Goal: Information Seeking & Learning: Learn about a topic

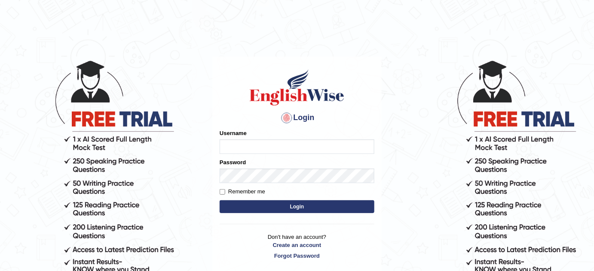
type input "532024"
click at [253, 210] on button "Login" at bounding box center [296, 207] width 155 height 13
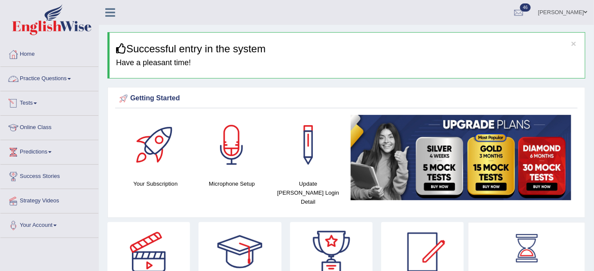
click at [48, 75] on link "Practice Questions" at bounding box center [49, 77] width 98 height 21
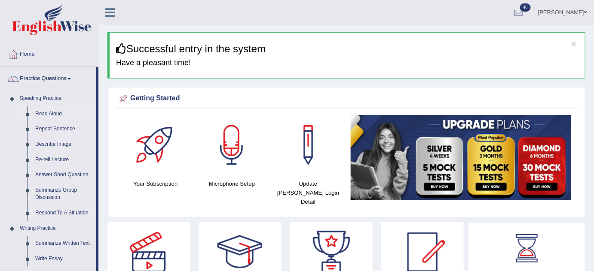
click at [40, 118] on link "Read Aloud" at bounding box center [63, 114] width 65 height 15
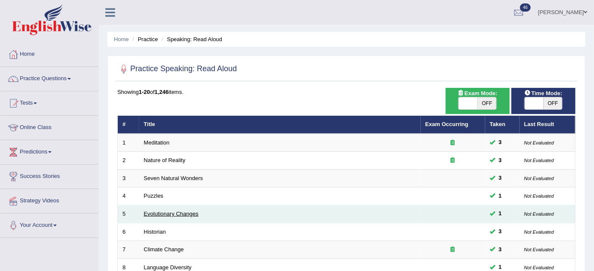
click at [196, 215] on link "Evolutionary Changes" at bounding box center [171, 214] width 55 height 6
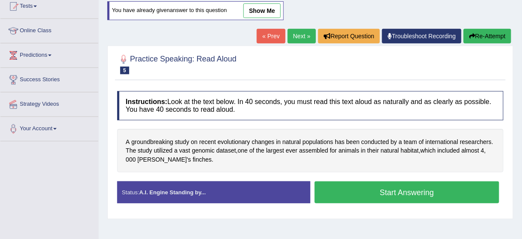
scroll to position [101, 0]
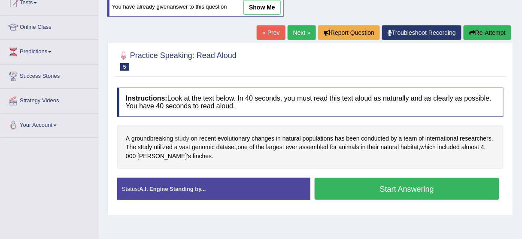
click at [184, 135] on span "study" at bounding box center [182, 138] width 14 height 9
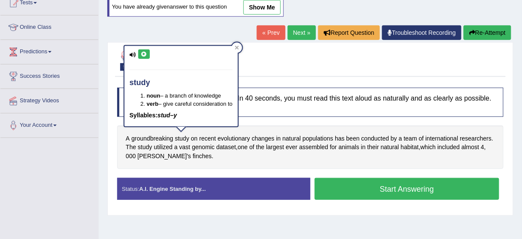
click at [142, 56] on button at bounding box center [144, 53] width 12 height 9
click at [238, 47] on icon at bounding box center [237, 48] width 4 height 4
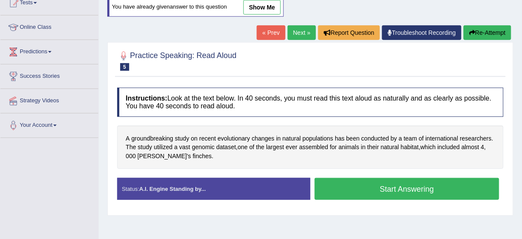
click at [350, 183] on button "Start Answering" at bounding box center [407, 189] width 185 height 22
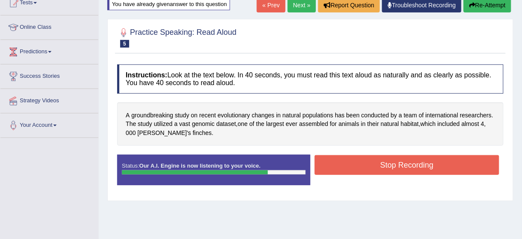
click at [357, 167] on button "Stop Recording" at bounding box center [407, 165] width 185 height 20
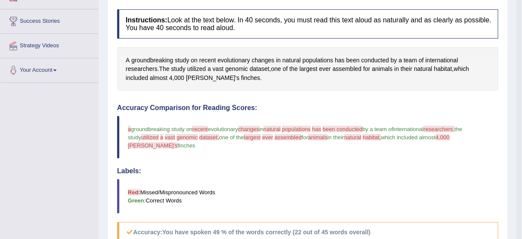
scroll to position [155, 0]
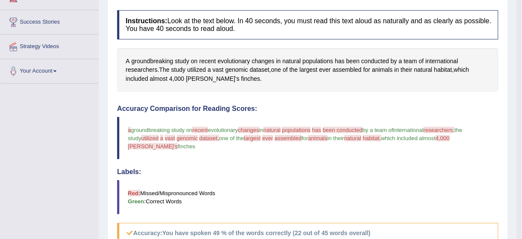
click at [360, 209] on blockquote "Red: Missed/Mispronounced Words Green: Correct Words" at bounding box center [307, 197] width 381 height 34
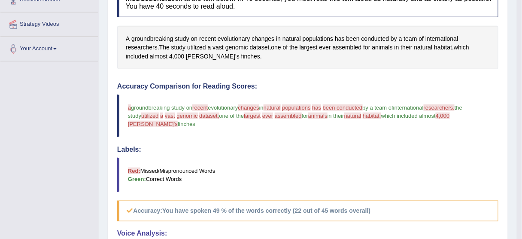
scroll to position [175, 0]
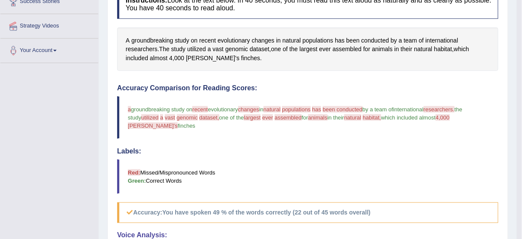
drag, startPoint x: 514, startPoint y: 101, endPoint x: 527, endPoint y: 82, distance: 23.7
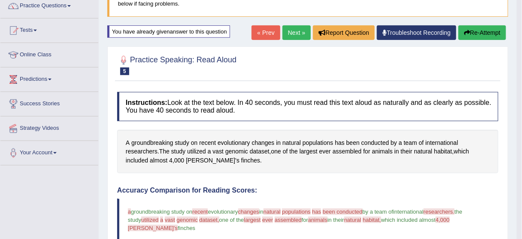
scroll to position [70, 0]
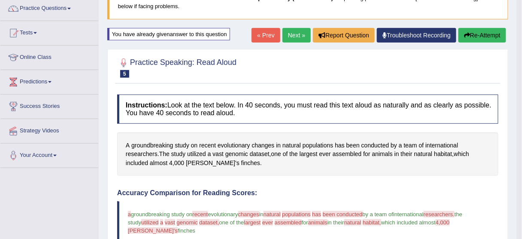
click at [487, 32] on button "Re-Attempt" at bounding box center [483, 35] width 48 height 15
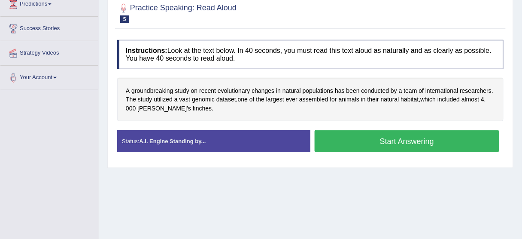
scroll to position [154, 0]
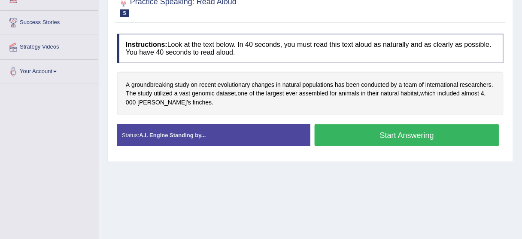
click at [433, 140] on button "Start Answering" at bounding box center [407, 135] width 185 height 22
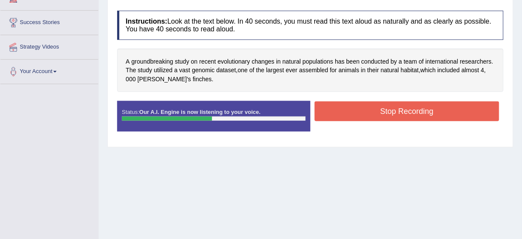
drag, startPoint x: 433, startPoint y: 140, endPoint x: 433, endPoint y: 113, distance: 27.1
click at [433, 113] on div "Instructions: Look at the text below. In 40 seconds, you must read this text al…" at bounding box center [310, 74] width 391 height 136
click at [433, 113] on button "Stop Recording" at bounding box center [407, 111] width 185 height 20
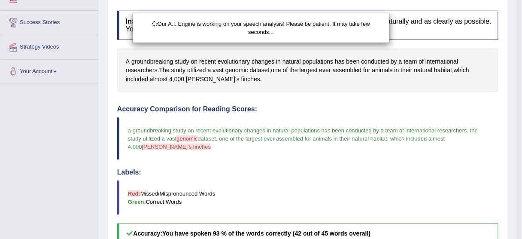
scroll to position [165, 0]
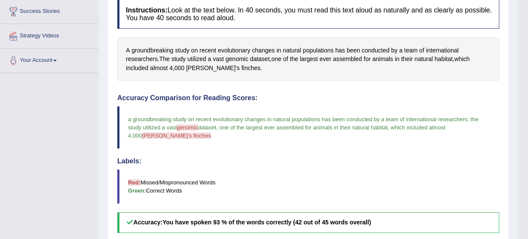
drag, startPoint x: 526, startPoint y: 119, endPoint x: 527, endPoint y: 151, distance: 31.4
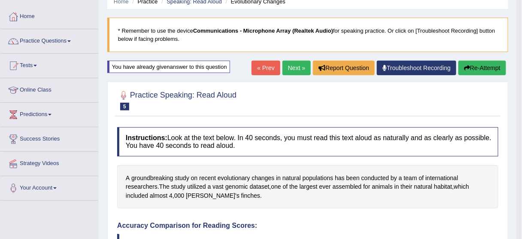
scroll to position [37, 0]
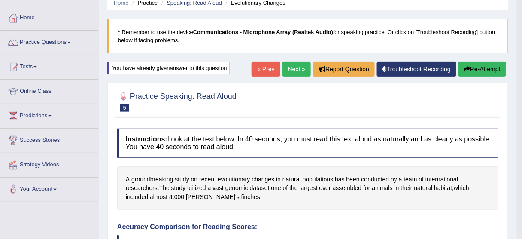
click at [299, 68] on link "Next »" at bounding box center [297, 69] width 28 height 15
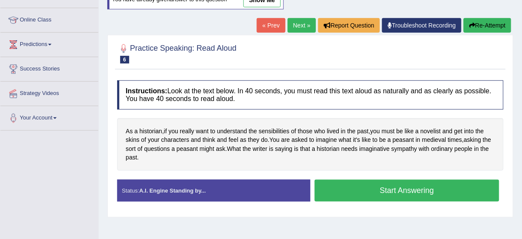
scroll to position [109, 0]
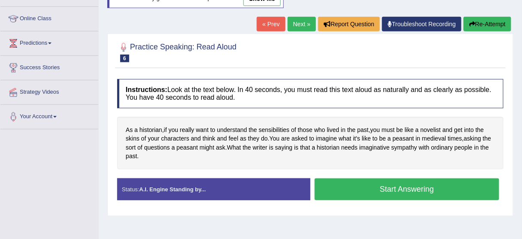
click at [441, 182] on button "Start Answering" at bounding box center [407, 189] width 185 height 22
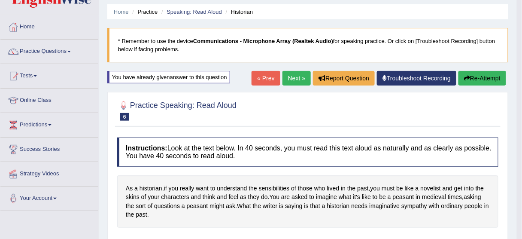
scroll to position [27, 0]
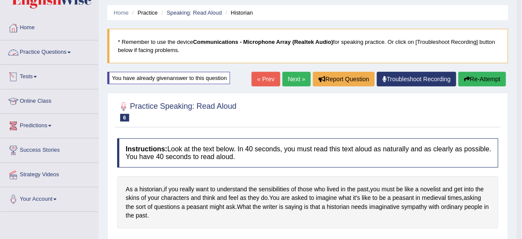
click at [50, 55] on link "Practice Questions" at bounding box center [49, 50] width 98 height 21
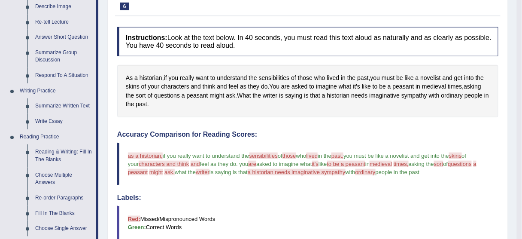
scroll to position [143, 0]
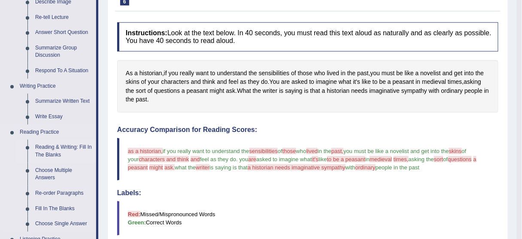
click at [55, 152] on link "Reading & Writing: Fill In The Blanks" at bounding box center [63, 151] width 65 height 23
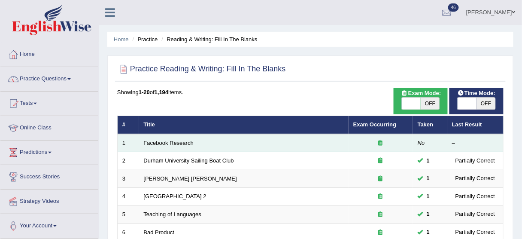
click at [181, 139] on td "Facebook Research" at bounding box center [244, 143] width 210 height 18
click at [181, 142] on link "Facebook Research" at bounding box center [169, 143] width 50 height 6
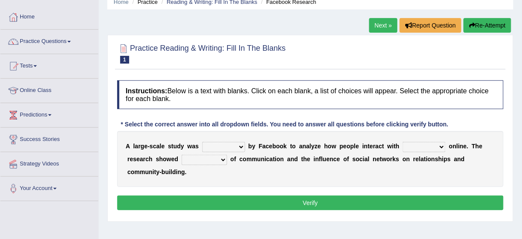
scroll to position [53, 0]
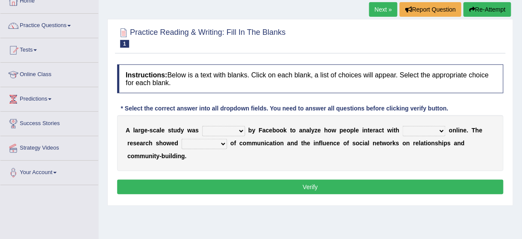
click at [241, 130] on select "surveyed had asked made" at bounding box center [223, 131] width 43 height 10
select select "made"
click at [202, 126] on select "surveyed had asked made" at bounding box center [223, 131] width 43 height 10
click at [441, 128] on select "together all each other another" at bounding box center [424, 131] width 43 height 10
select select "another"
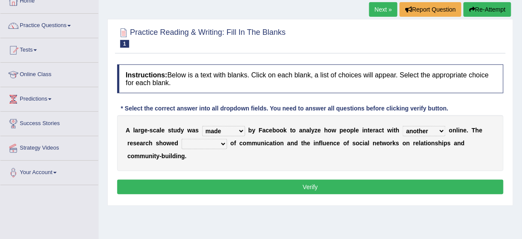
click at [403, 126] on select "together all each other another" at bounding box center [424, 131] width 43 height 10
click at [222, 143] on select "advantages standards fellowships patterns" at bounding box center [205, 144] width 46 height 10
select select "advantages"
click at [182, 139] on select "advantages standards fellowships patterns" at bounding box center [205, 144] width 46 height 10
click at [264, 187] on button "Verify" at bounding box center [310, 187] width 387 height 15
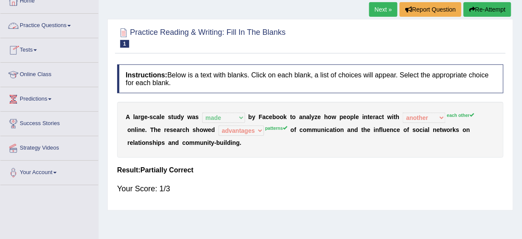
click at [47, 21] on link "Practice Questions" at bounding box center [49, 24] width 98 height 21
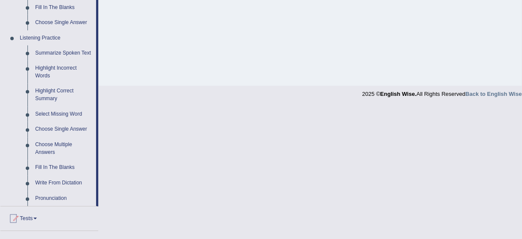
scroll to position [348, 0]
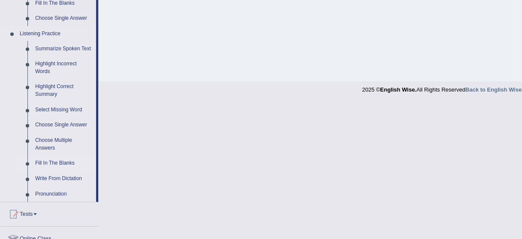
click at [68, 164] on link "Fill In The Blanks" at bounding box center [63, 163] width 65 height 15
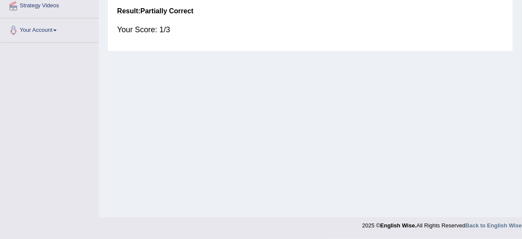
scroll to position [157, 0]
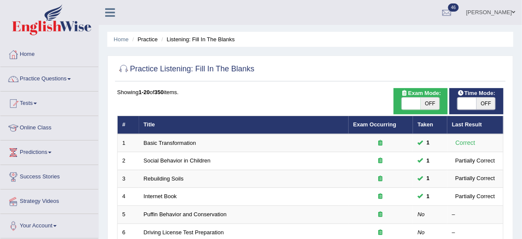
drag, startPoint x: 0, startPoint y: 0, endPoint x: 39, endPoint y: 156, distance: 161.2
click at [39, 156] on ul "Home Practice Questions Speaking Practice Read Aloud Repeat Sentence Describe I…" at bounding box center [49, 141] width 98 height 196
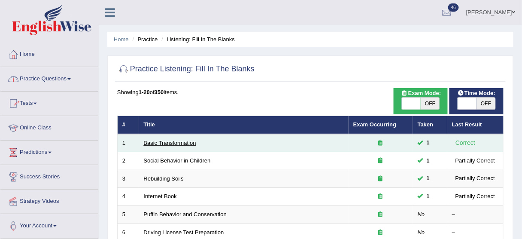
click at [172, 140] on link "Basic Transformation" at bounding box center [170, 143] width 52 height 6
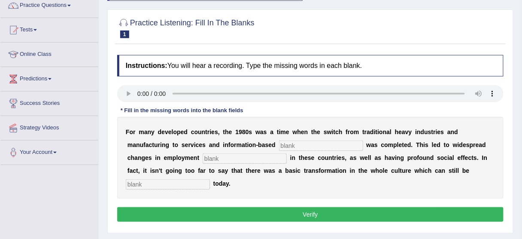
scroll to position [74, 0]
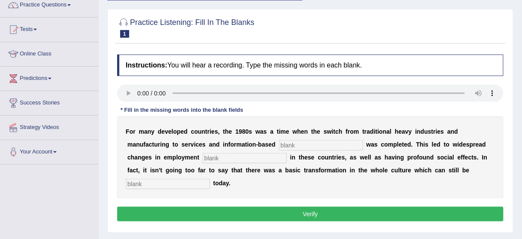
click at [140, 180] on input "text" at bounding box center [168, 184] width 84 height 10
type input "jjj"
click at [296, 144] on input "text" at bounding box center [321, 145] width 84 height 10
type input "enterprice"
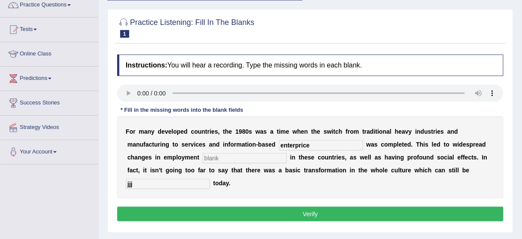
click at [231, 159] on input "text" at bounding box center [245, 158] width 84 height 10
click at [216, 155] on input "text" at bounding box center [245, 158] width 84 height 10
type input "parden"
click at [162, 184] on input "jjj" at bounding box center [168, 184] width 84 height 10
click at [259, 217] on button "Verify" at bounding box center [310, 214] width 387 height 15
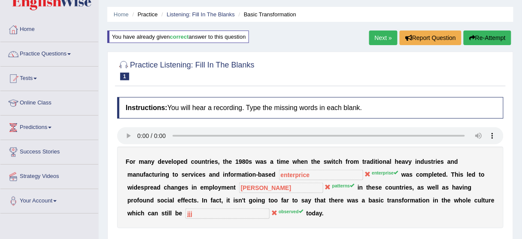
scroll to position [0, 0]
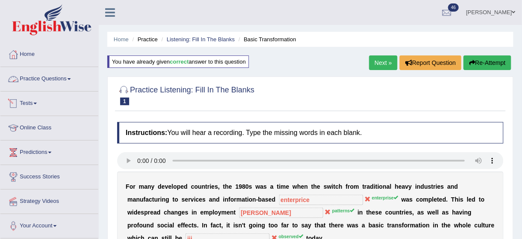
click at [76, 83] on link "Practice Questions" at bounding box center [49, 77] width 98 height 21
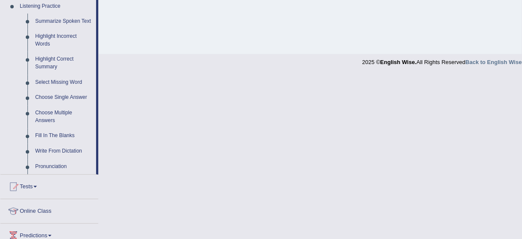
scroll to position [376, 0]
click at [76, 152] on link "Write From Dictation" at bounding box center [63, 150] width 65 height 15
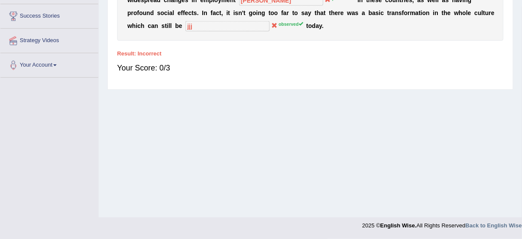
scroll to position [180, 0]
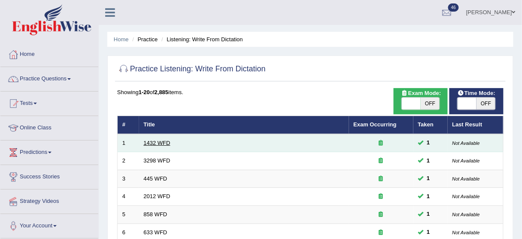
click at [160, 144] on link "1432 WFD" at bounding box center [157, 143] width 27 height 6
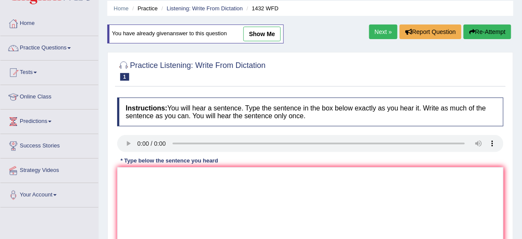
scroll to position [21, 0]
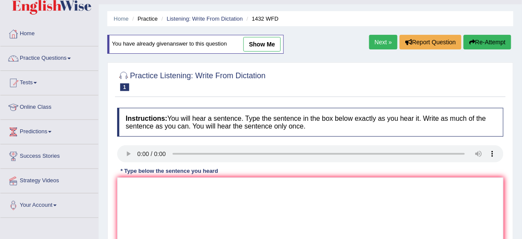
drag, startPoint x: 484, startPoint y: 102, endPoint x: 527, endPoint y: 110, distance: 43.7
click at [522, 110] on html "Toggle navigation Home Practice Questions Speaking Practice Read Aloud Repeat S…" at bounding box center [261, 98] width 522 height 239
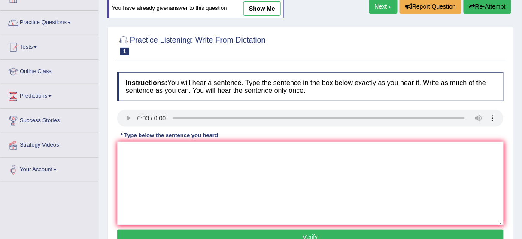
scroll to position [64, 0]
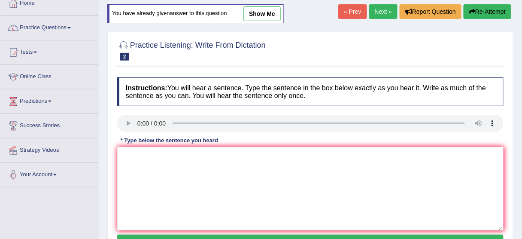
scroll to position [57, 0]
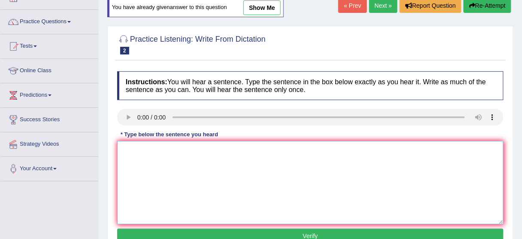
click at [380, 147] on textarea at bounding box center [310, 182] width 387 height 83
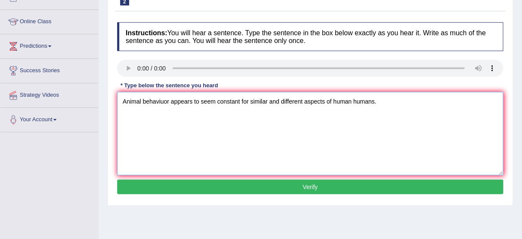
scroll to position [108, 0]
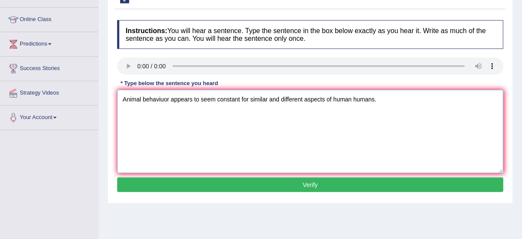
type textarea "Animal behaviuor appears to seem constant for similar and different aspects of …"
click at [484, 180] on button "Verify" at bounding box center [310, 184] width 387 height 15
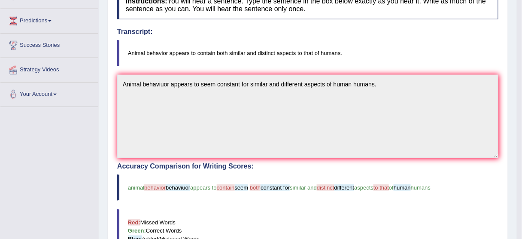
scroll to position [130, 0]
